Goal: Information Seeking & Learning: Learn about a topic

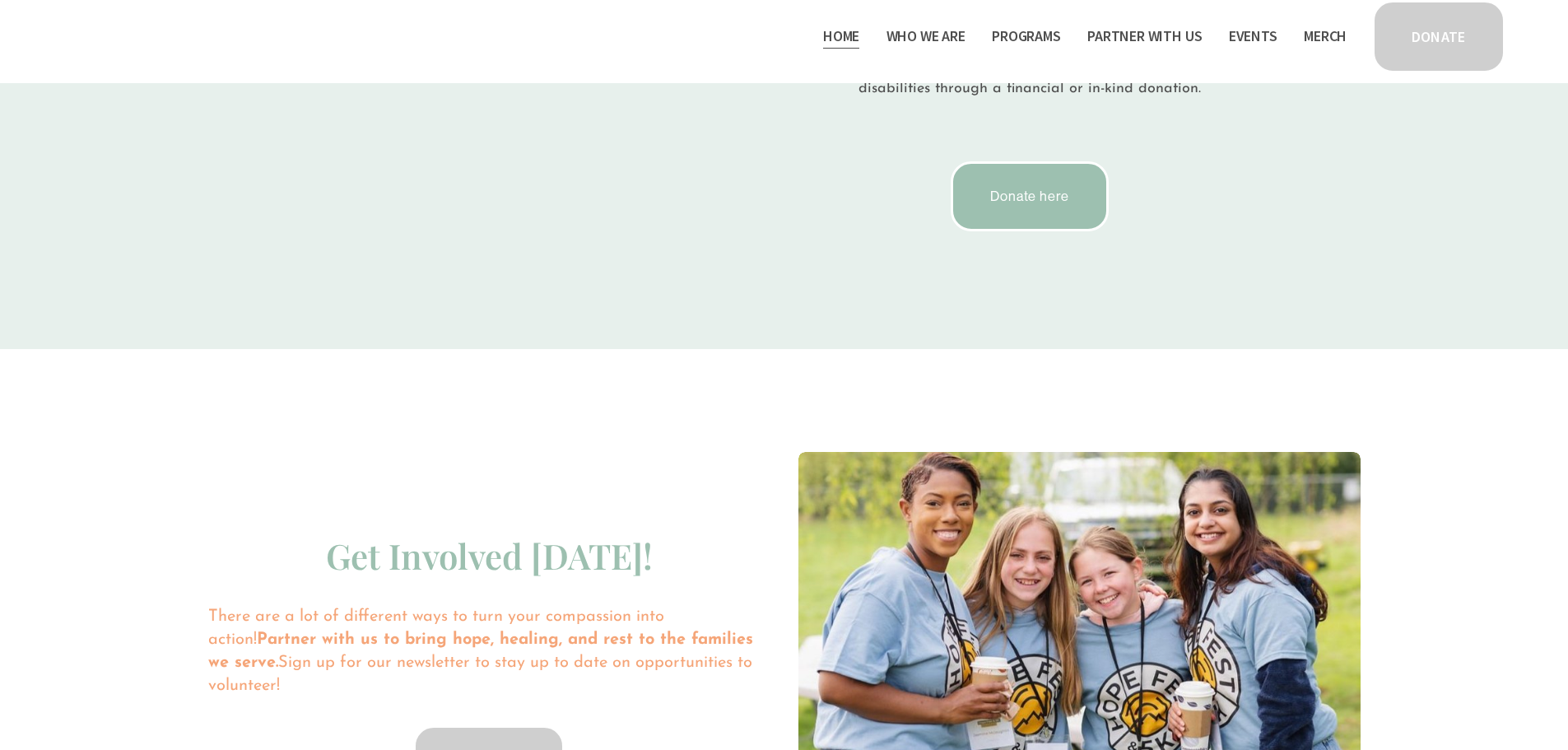
scroll to position [3210, 0]
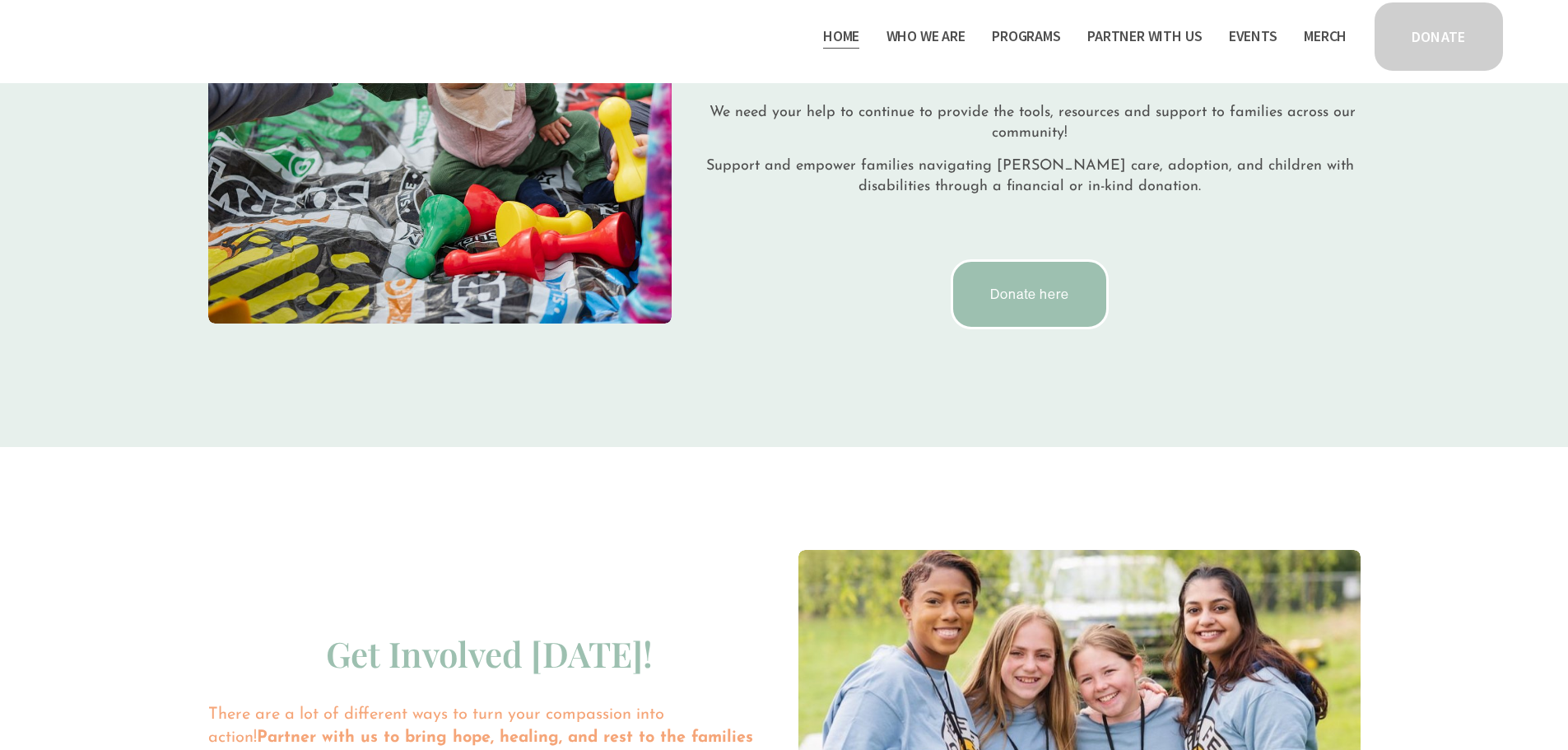
click at [0, 0] on span "Mission Partners" at bounding box center [0, 0] width 0 height 0
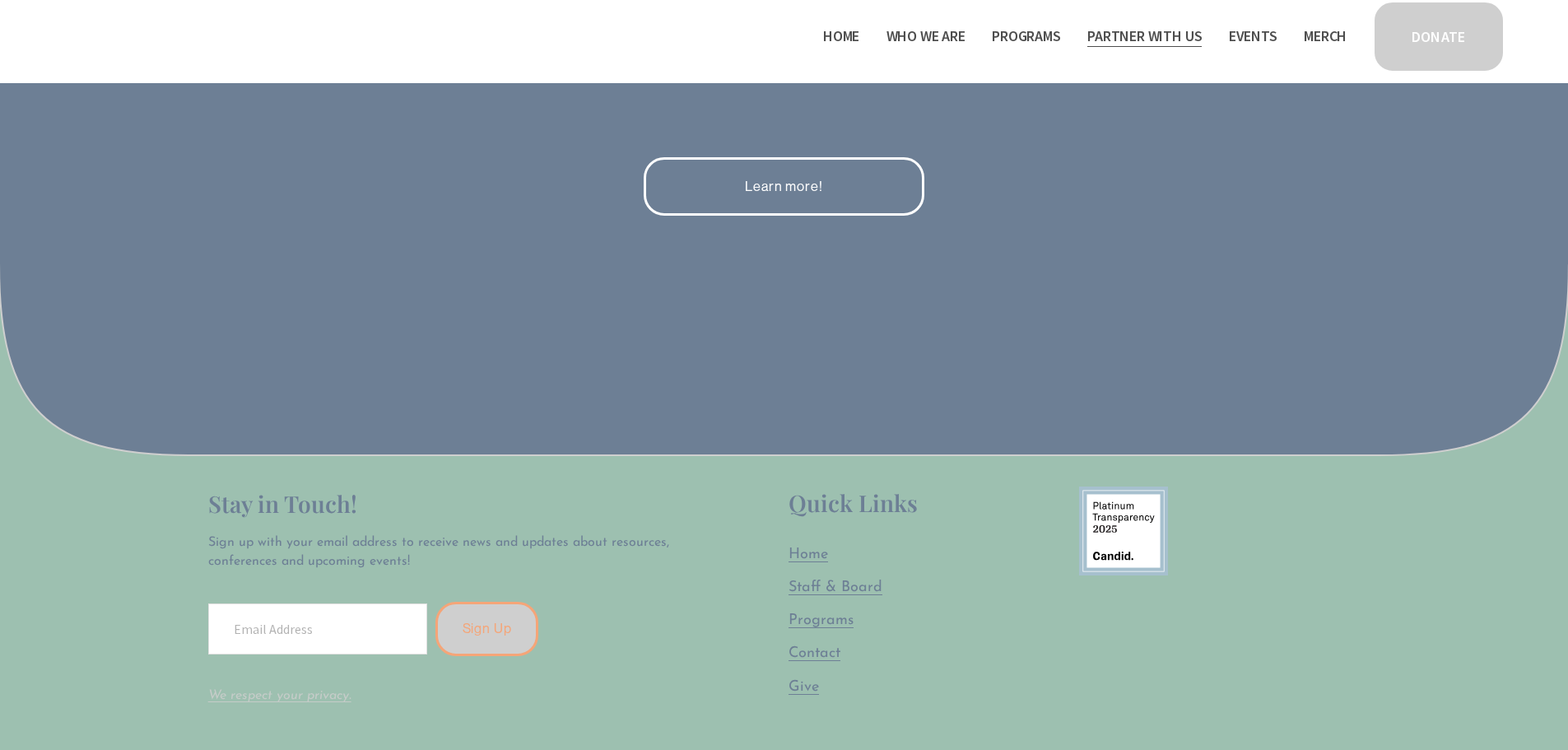
scroll to position [2880, 0]
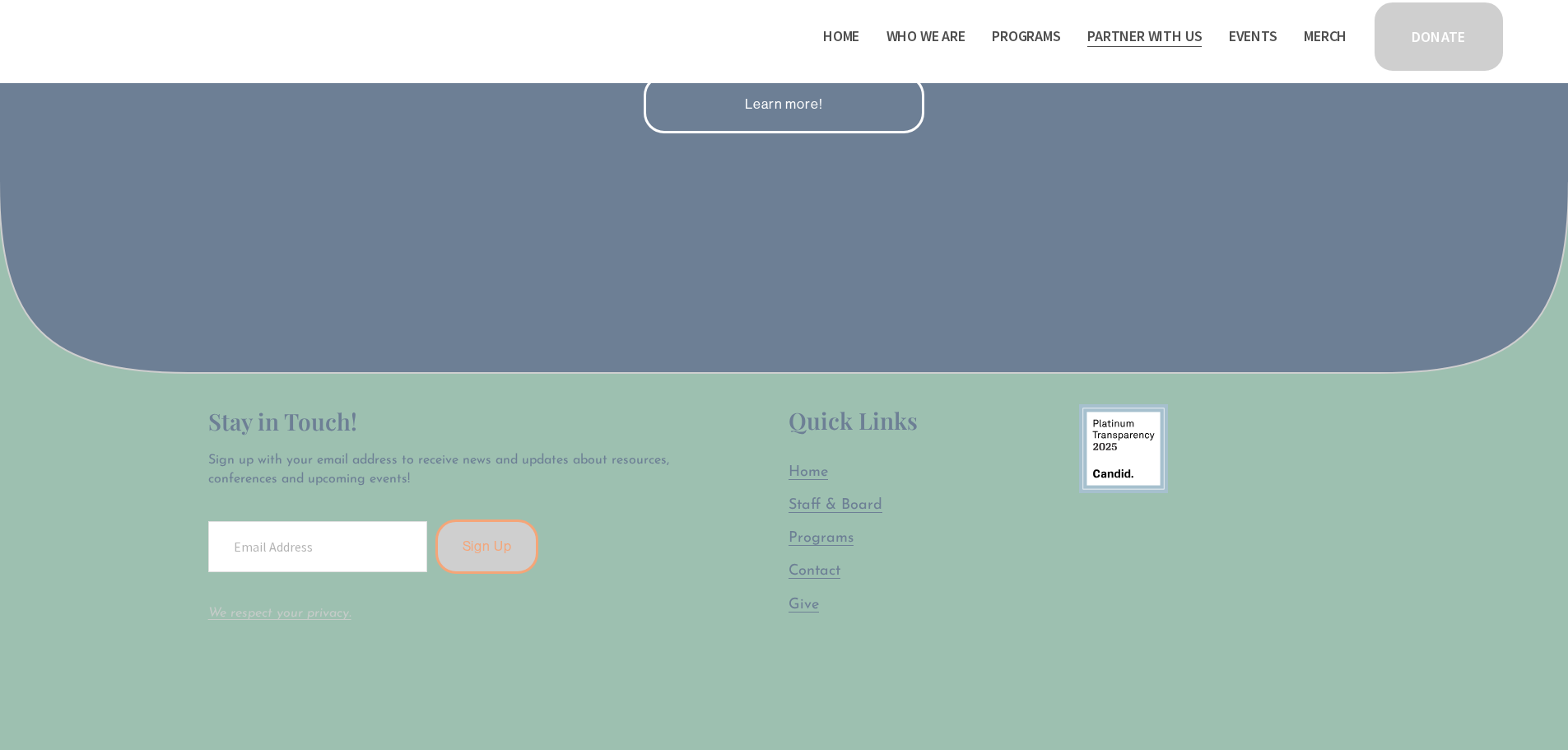
click at [833, 536] on span "Programs" at bounding box center [821, 538] width 65 height 15
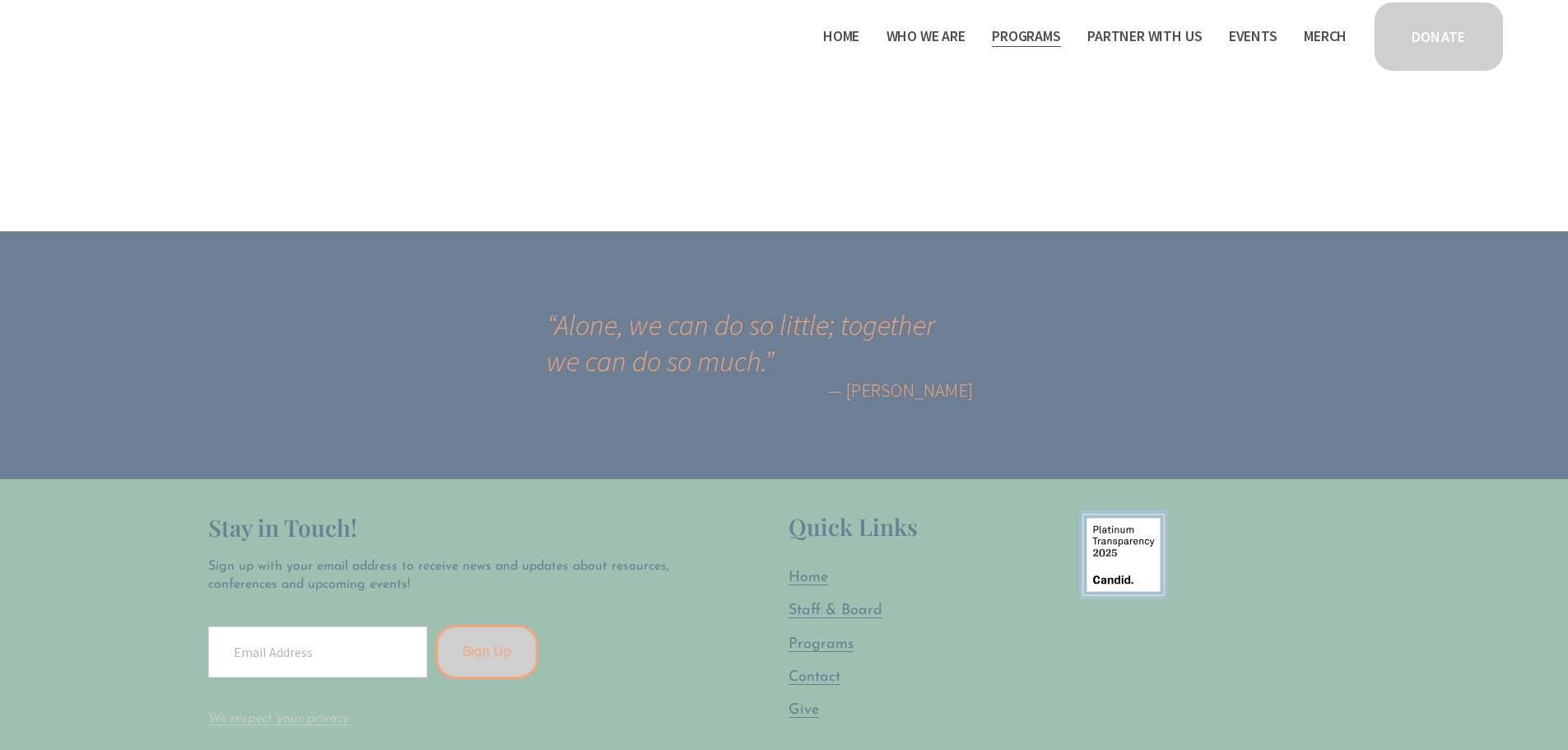
scroll to position [3210, 0]
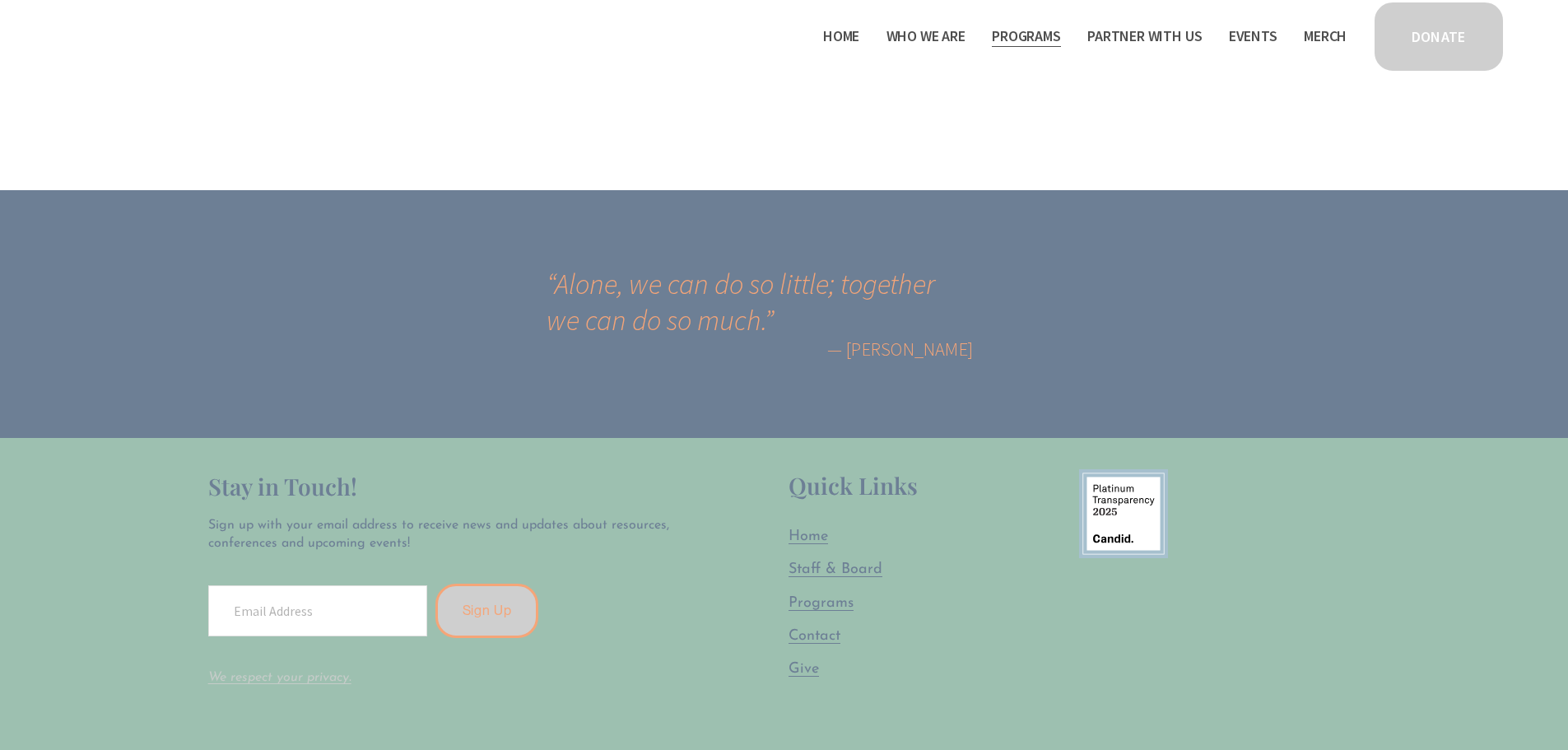
click at [830, 629] on span "Contact" at bounding box center [814, 636] width 52 height 15
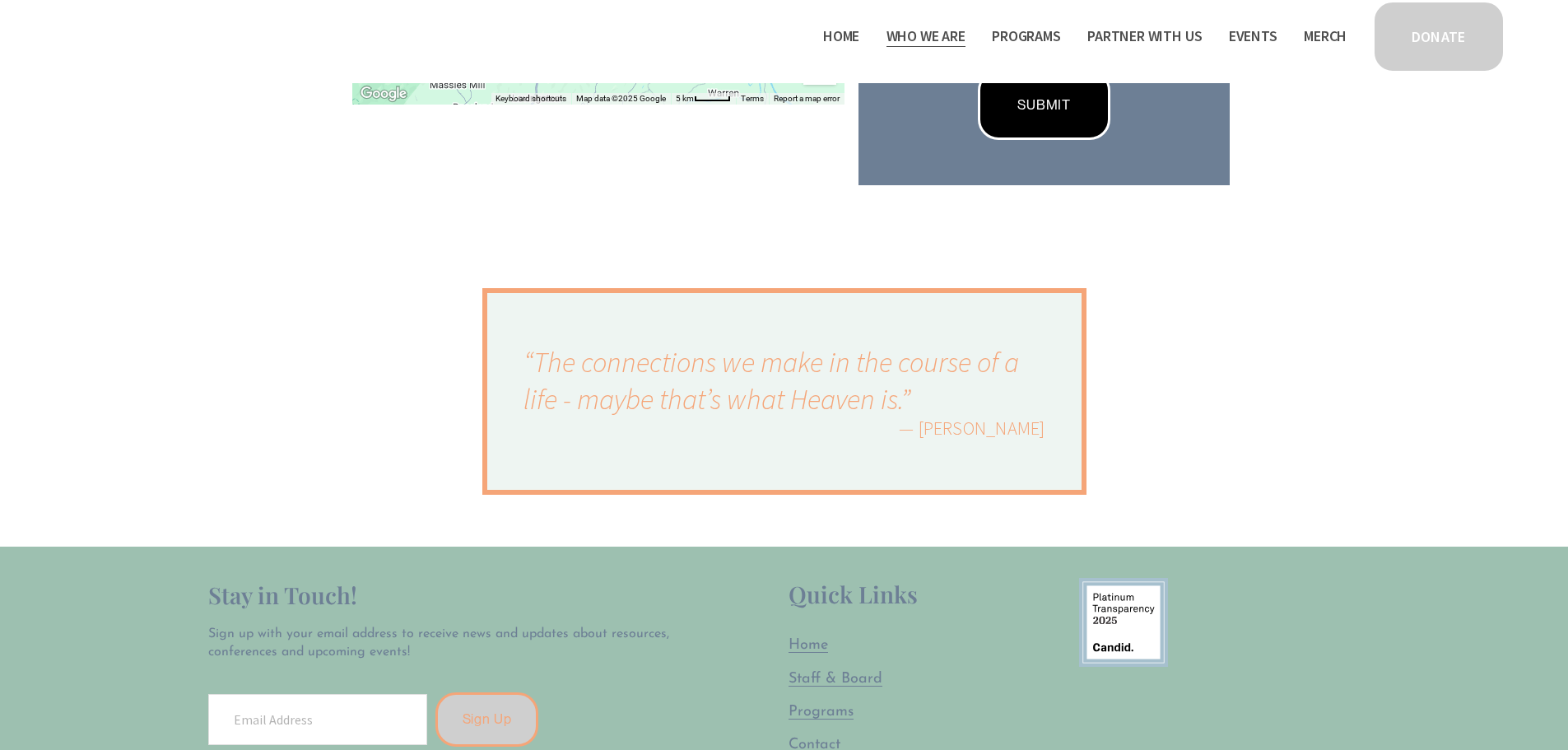
scroll to position [823, 0]
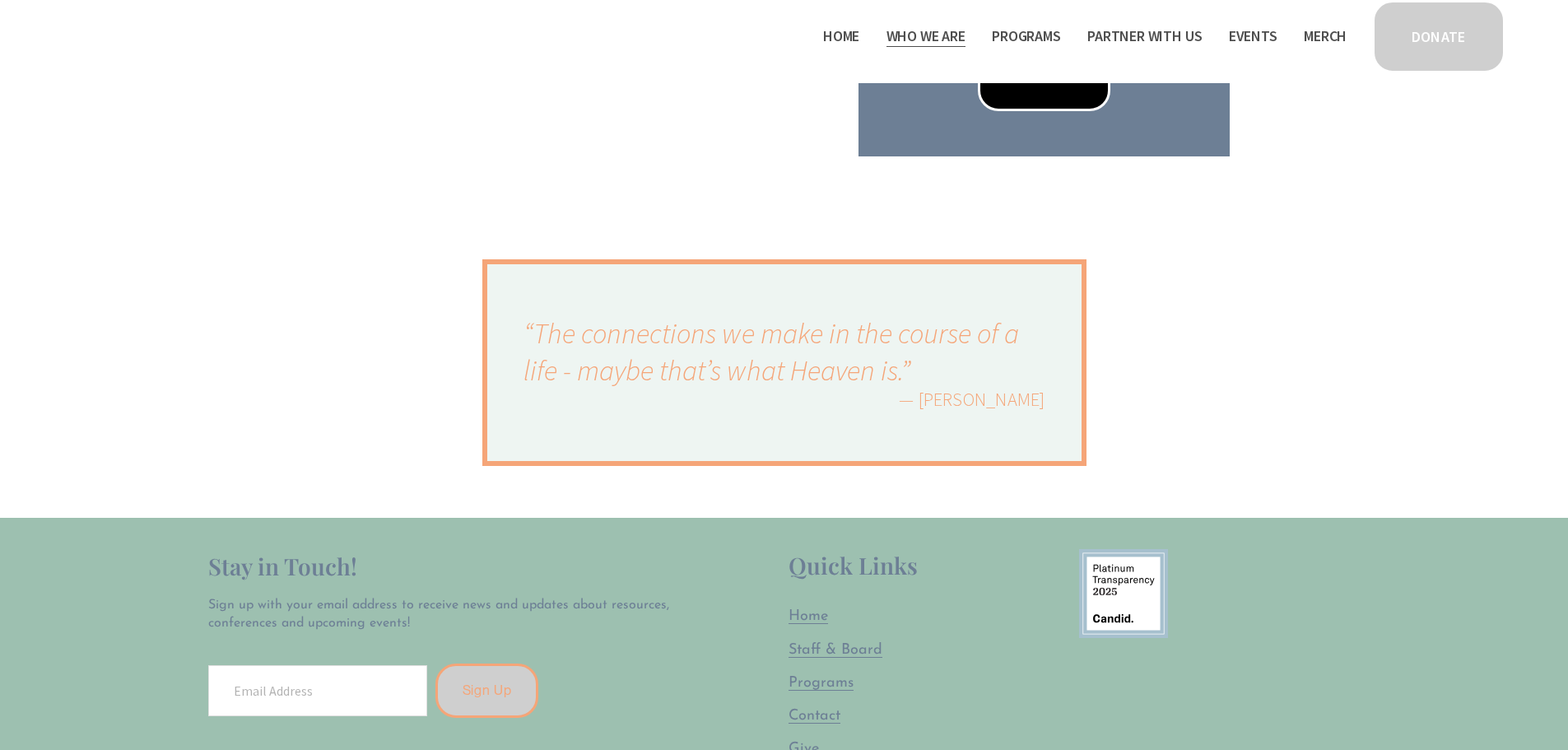
click at [0, 0] on span "Camp Hope" at bounding box center [0, 0] width 0 height 0
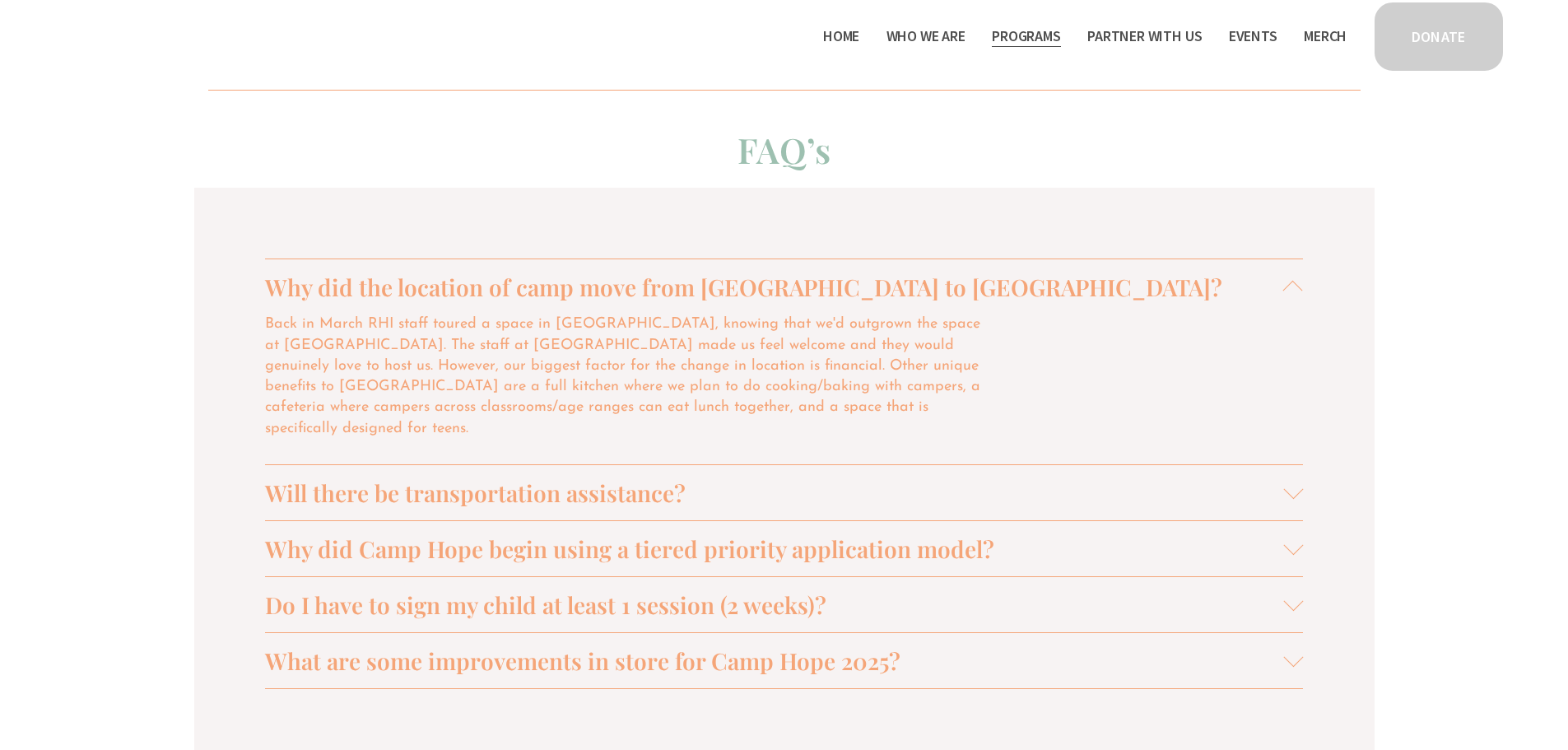
scroll to position [1646, 0]
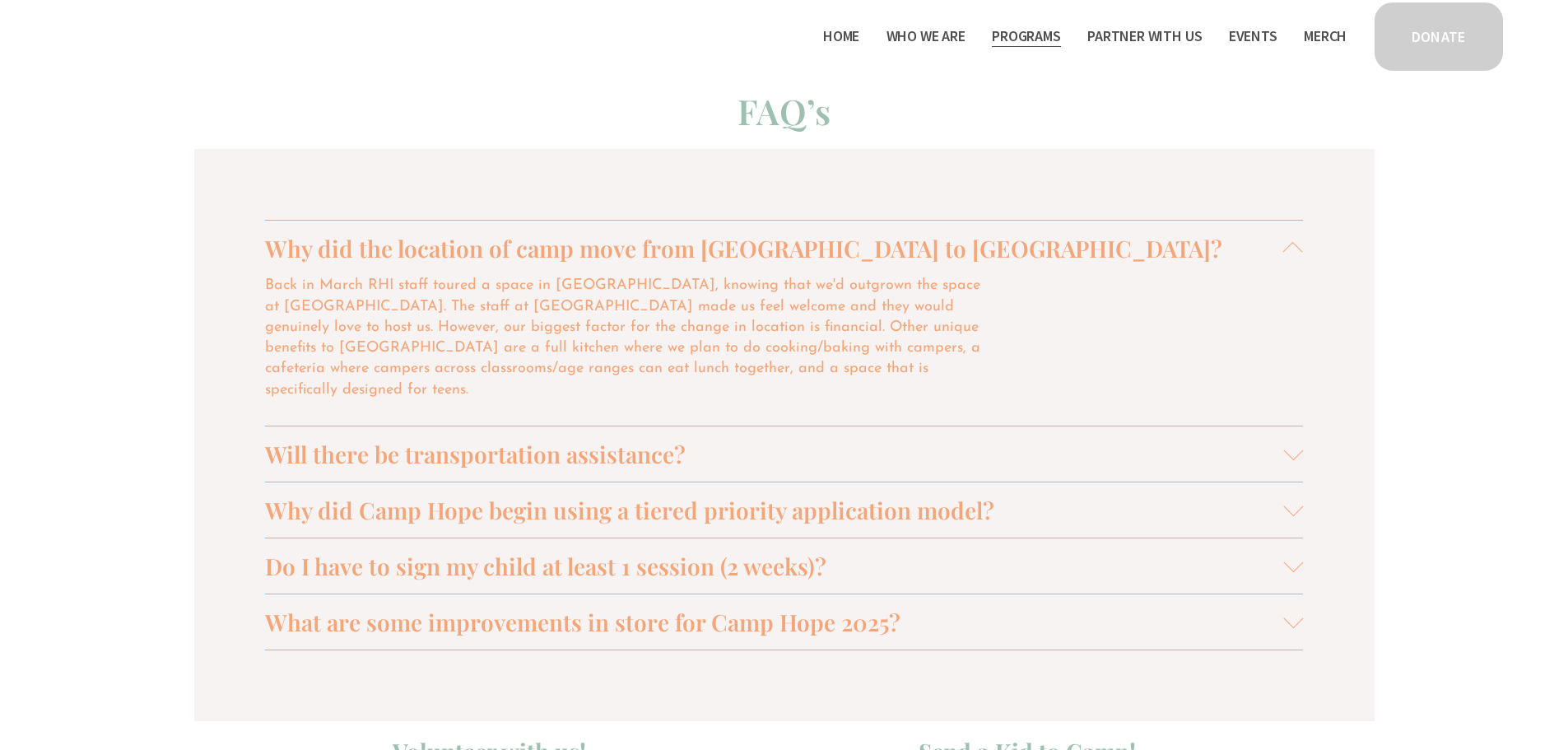
click at [630, 438] on span "Will there be transportation assistance?" at bounding box center [774, 453] width 1019 height 31
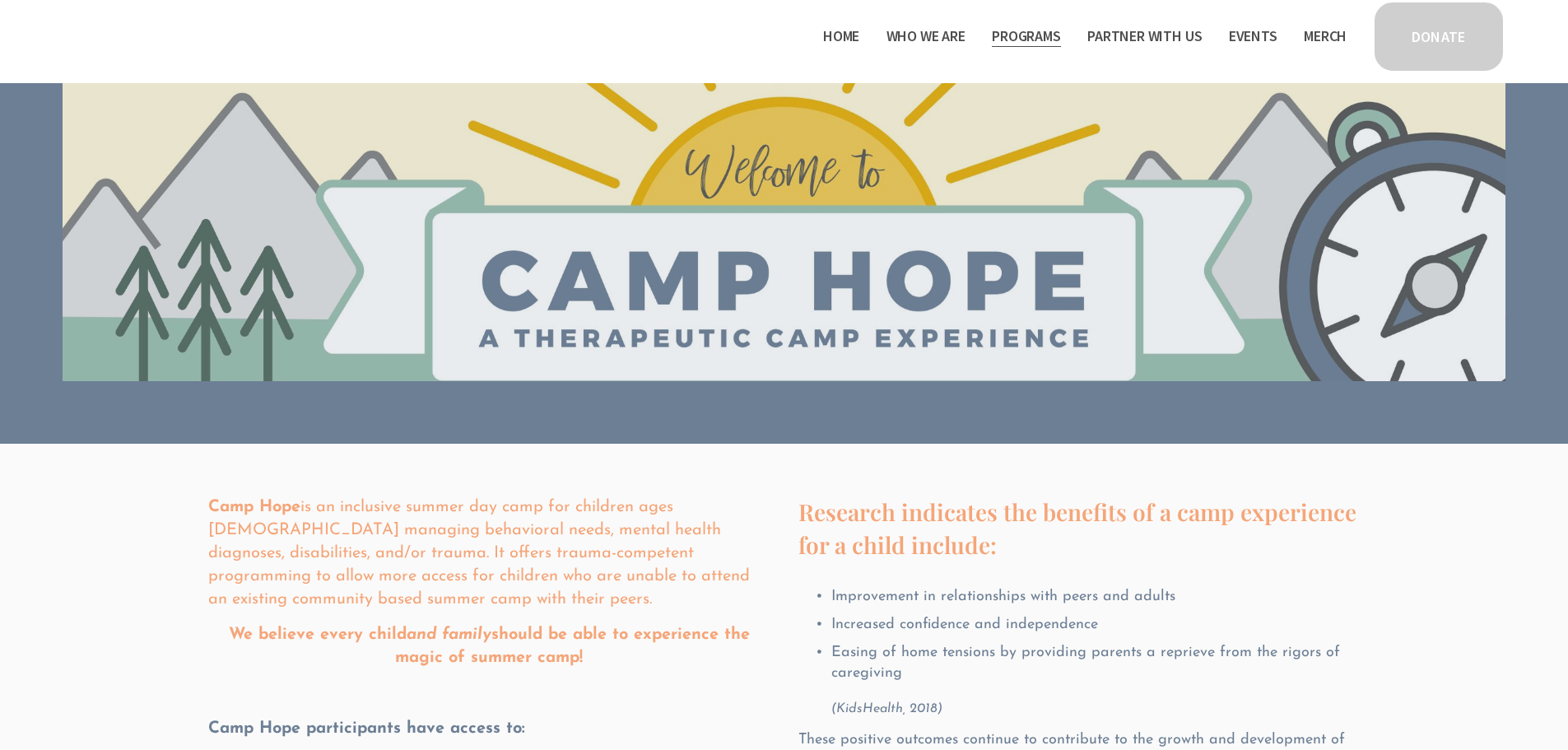
scroll to position [0, 0]
